Goal: Transaction & Acquisition: Obtain resource

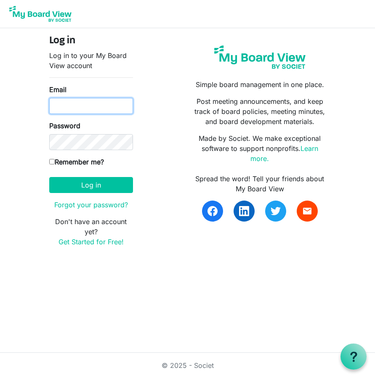
click at [74, 107] on input "Email" at bounding box center [91, 106] width 84 height 16
click at [84, 107] on input "Email" at bounding box center [91, 106] width 84 height 16
type input "[EMAIL_ADDRESS][DOMAIN_NAME]"
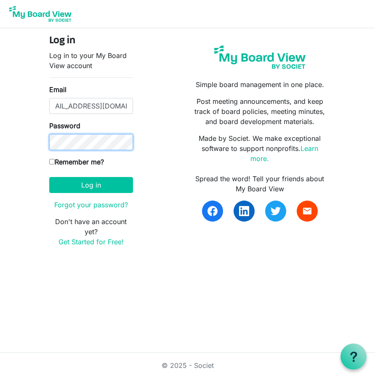
scroll to position [0, 0]
click at [49, 177] on button "Log in" at bounding box center [91, 185] width 84 height 16
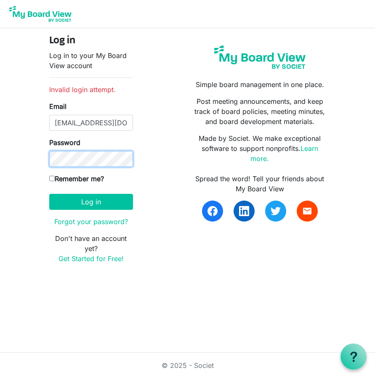
click at [49, 194] on button "Log in" at bounding box center [91, 202] width 84 height 16
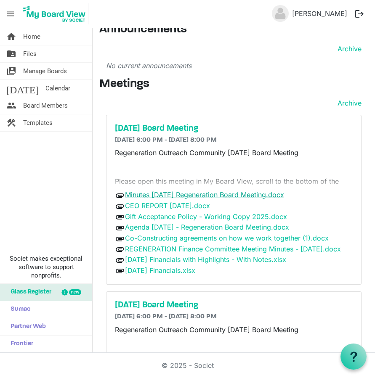
scroll to position [13, 0]
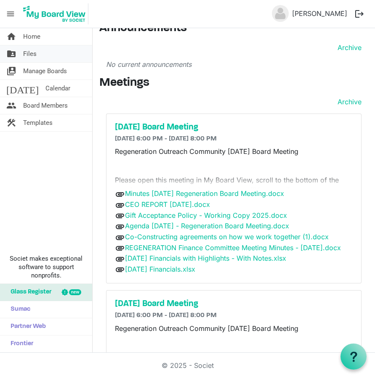
click at [31, 52] on span "Files" at bounding box center [29, 53] width 13 height 17
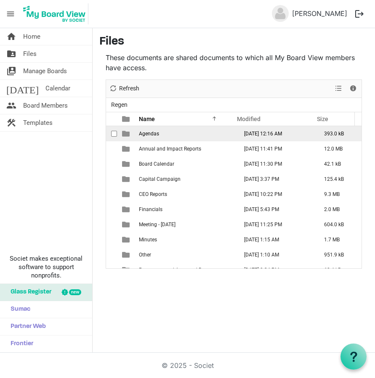
click at [151, 135] on span "Agendas" at bounding box center [149, 134] width 20 height 6
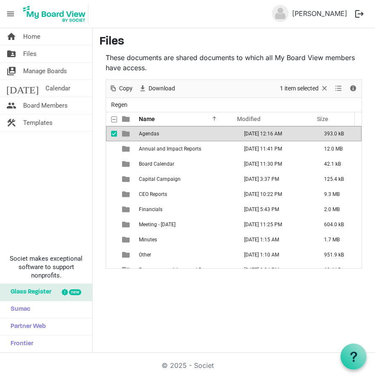
click at [151, 135] on span "Agendas" at bounding box center [149, 134] width 20 height 6
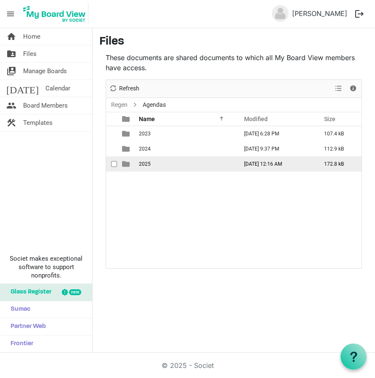
click at [147, 163] on span "2025" at bounding box center [145, 164] width 12 height 6
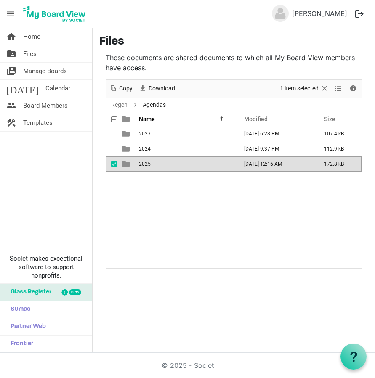
click at [147, 163] on span "2025" at bounding box center [145, 164] width 12 height 6
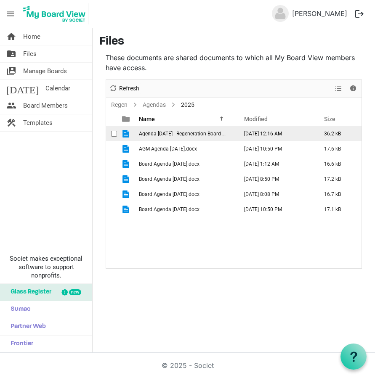
click at [186, 132] on span "Agenda 2025-09-29 - Regeneration Board Meeting.docx" at bounding box center [196, 134] width 114 height 6
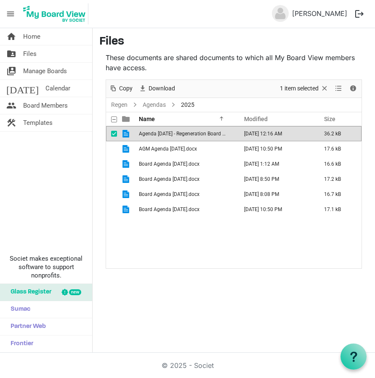
click at [186, 132] on span "Agenda 2025-09-29 - Regeneration Board Meeting.docx" at bounding box center [196, 134] width 114 height 6
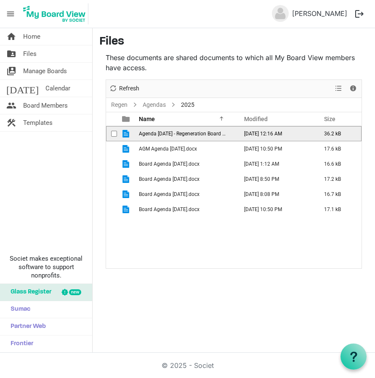
click at [186, 132] on span "Agenda 2025-09-29 - Regeneration Board Meeting.docx" at bounding box center [196, 134] width 114 height 6
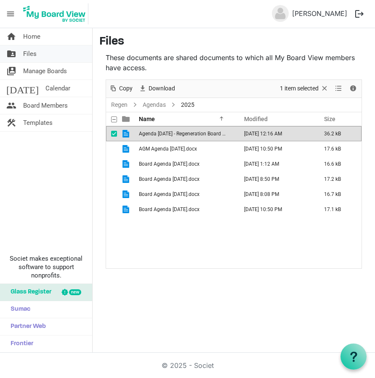
click at [30, 55] on span "Files" at bounding box center [29, 53] width 13 height 17
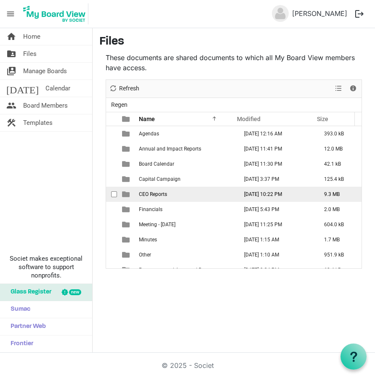
click at [159, 194] on span "CEO Reports" at bounding box center [153, 194] width 28 height 6
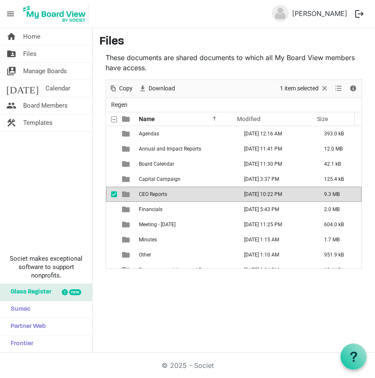
click at [159, 194] on span "CEO Reports" at bounding box center [153, 194] width 28 height 6
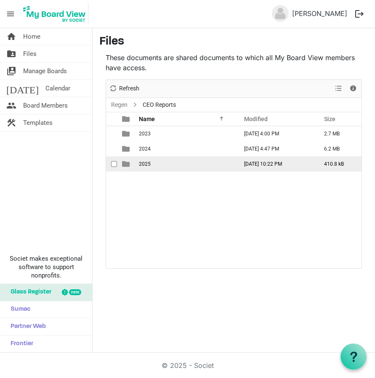
click at [146, 169] on td "2025" at bounding box center [185, 163] width 99 height 15
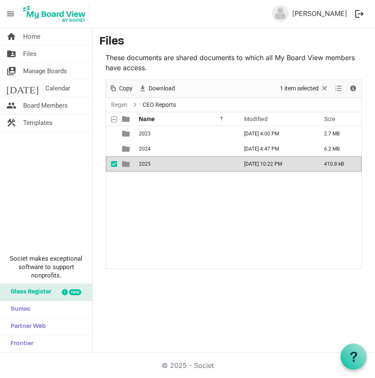
click at [146, 162] on span "2025" at bounding box center [145, 164] width 12 height 6
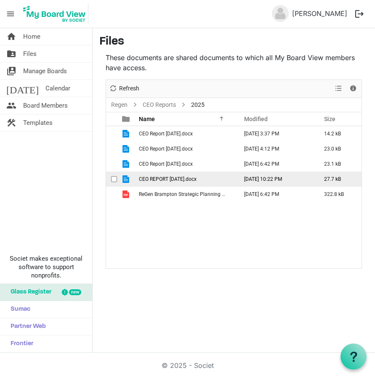
click at [169, 181] on span "CEO REPORT September 16, 2025.docx" at bounding box center [168, 179] width 58 height 6
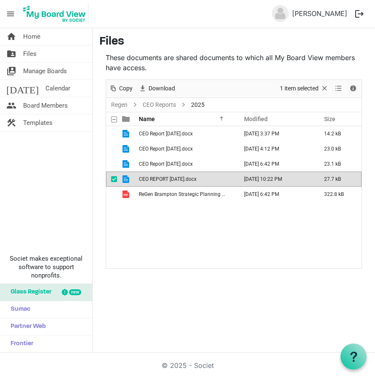
click at [169, 181] on span "CEO REPORT September 16, 2025.docx" at bounding box center [168, 179] width 58 height 6
click at [28, 52] on span "Files" at bounding box center [29, 53] width 13 height 17
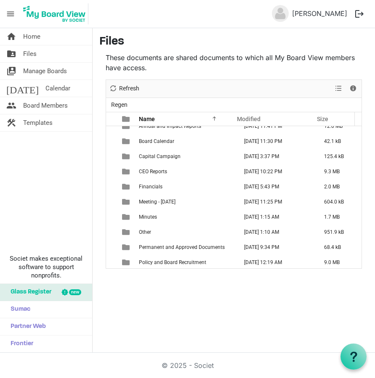
scroll to position [24, 0]
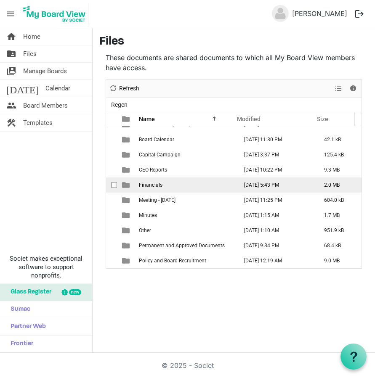
click at [146, 184] on span "Financials" at bounding box center [151, 185] width 24 height 6
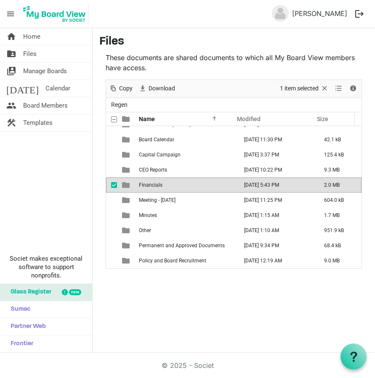
click at [146, 184] on span "Financials" at bounding box center [151, 185] width 24 height 6
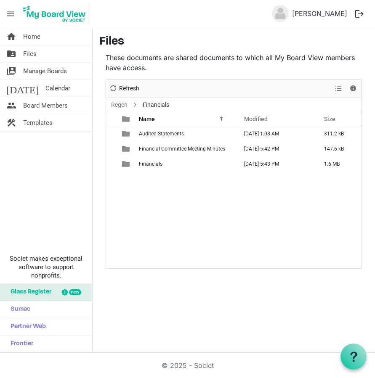
scroll to position [0, 0]
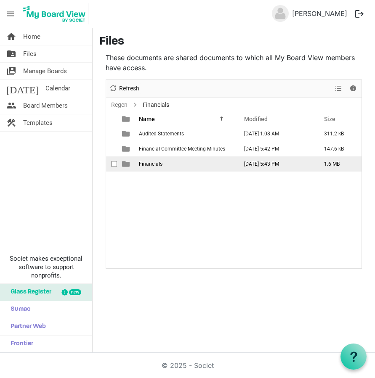
click at [149, 163] on span "Financials" at bounding box center [151, 164] width 24 height 6
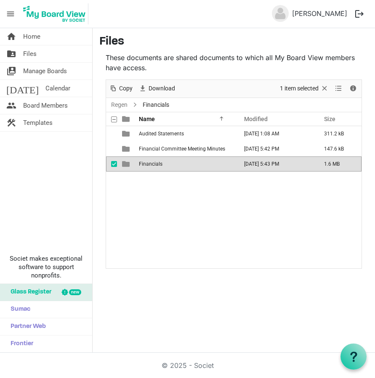
click at [149, 163] on span "Financials" at bounding box center [151, 164] width 24 height 6
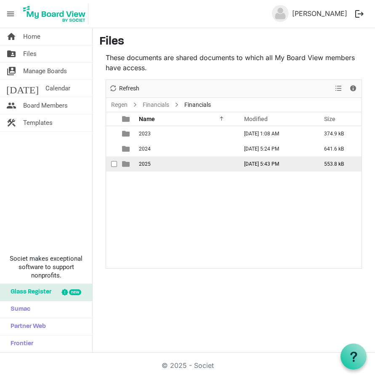
click at [148, 158] on td "2025" at bounding box center [185, 163] width 99 height 15
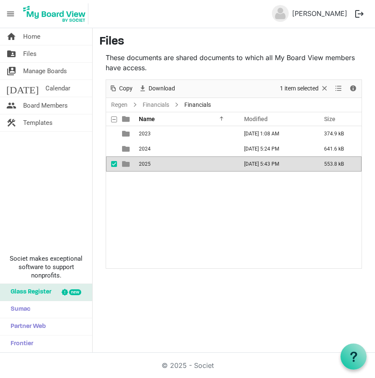
click at [148, 158] on td "2025" at bounding box center [185, 163] width 99 height 15
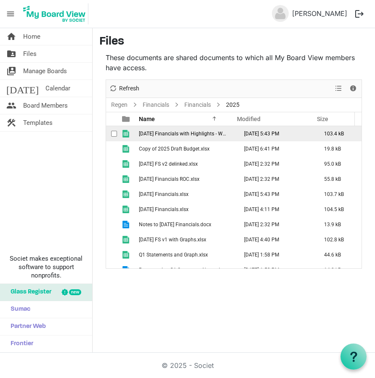
click at [178, 132] on span "[DATE] Financials with Highlights - With Notes.xlsx" at bounding box center [196, 134] width 114 height 6
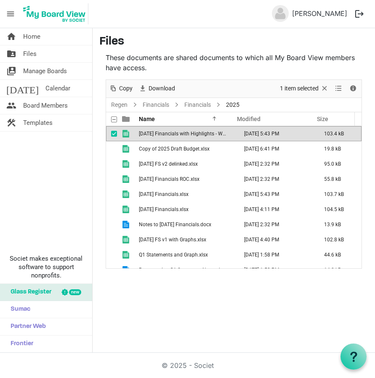
click at [178, 132] on span "[DATE] Financials with Highlights - With Notes.xlsx" at bounding box center [196, 134] width 114 height 6
